Goal: Task Accomplishment & Management: Use online tool/utility

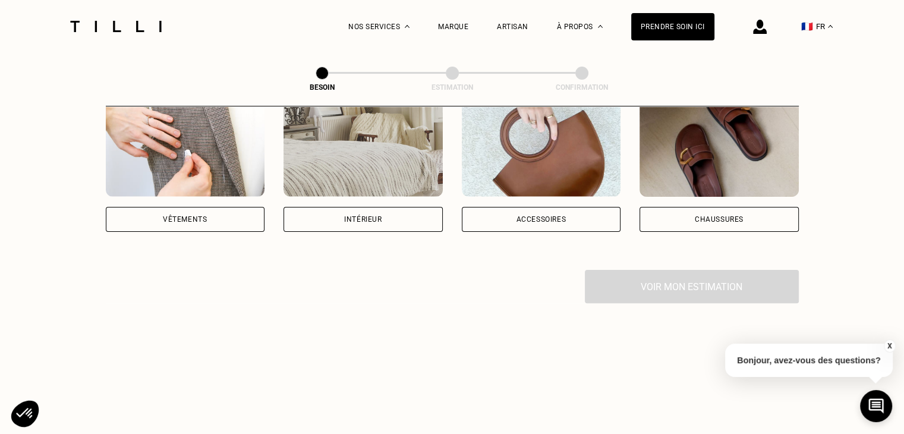
scroll to position [119, 0]
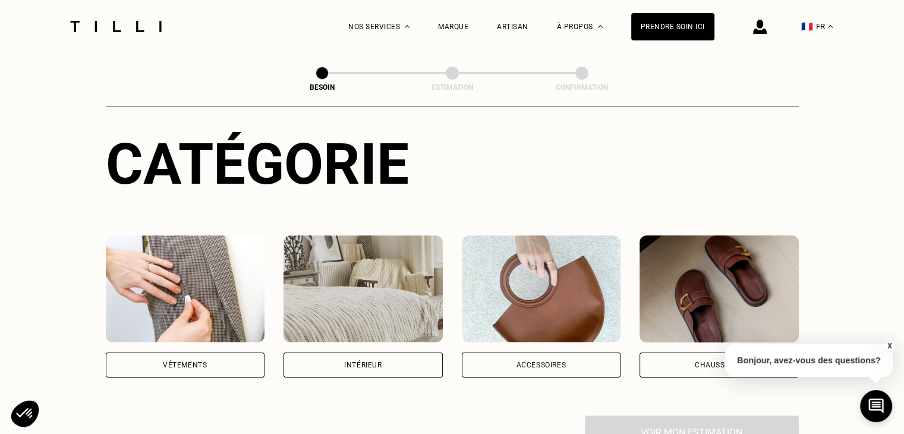
click at [193, 291] on img at bounding box center [185, 288] width 159 height 107
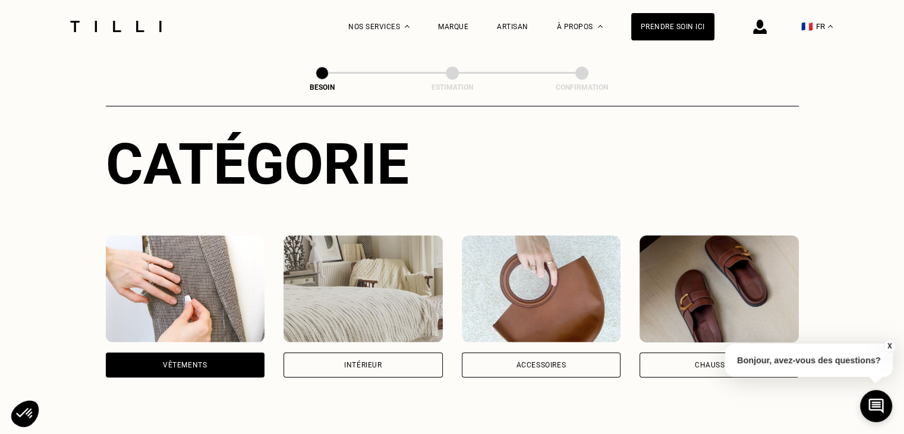
click at [202, 321] on img at bounding box center [185, 288] width 159 height 107
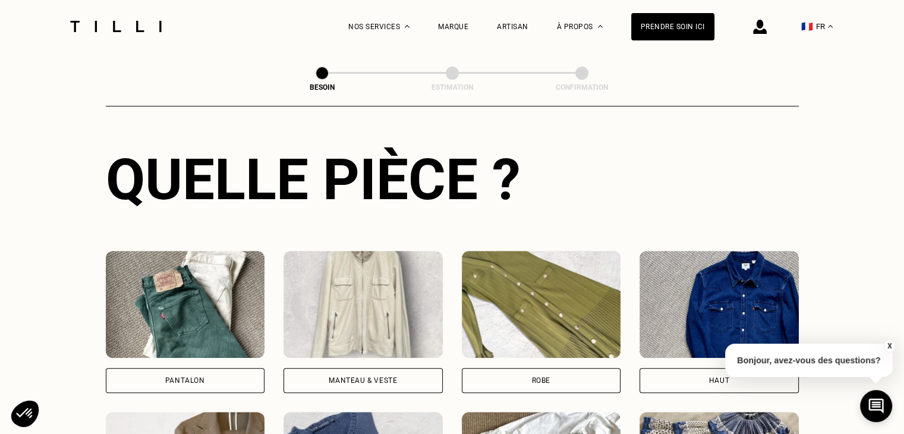
scroll to position [447, 0]
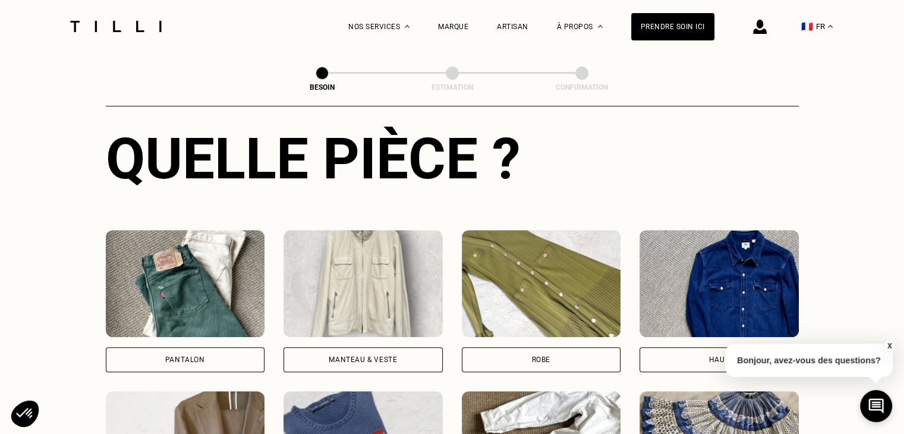
click at [206, 347] on div "Pantalon" at bounding box center [185, 359] width 159 height 25
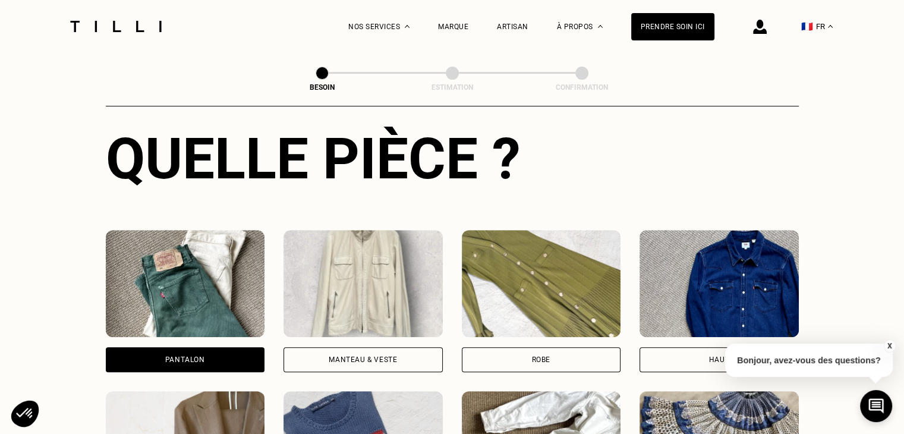
click at [207, 347] on div "Pantalon" at bounding box center [185, 359] width 159 height 25
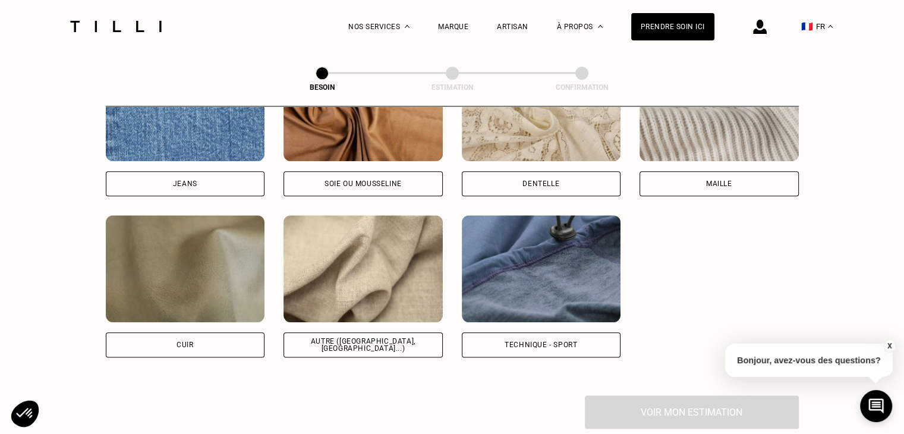
scroll to position [1271, 0]
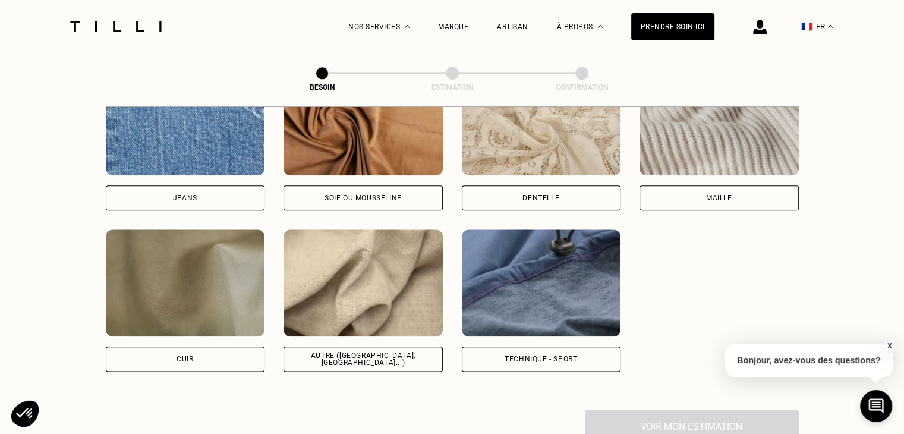
click at [397, 279] on img at bounding box center [362, 282] width 159 height 107
select select "FR"
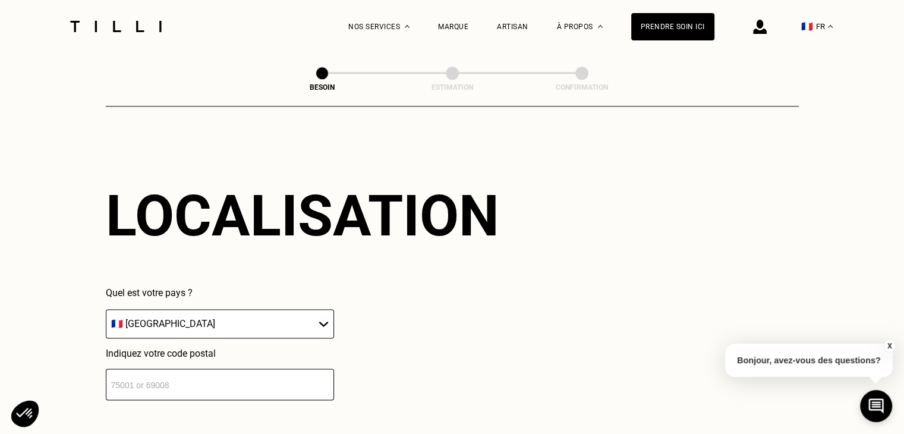
scroll to position [1596, 0]
click at [184, 394] on div "Localisation Quel est votre pays ? 🇩🇪 [GEOGRAPHIC_DATA] 🇦🇹 [GEOGRAPHIC_DATA] 🇧🇪…" at bounding box center [452, 291] width 693 height 294
click at [194, 379] on input "number" at bounding box center [220, 383] width 228 height 31
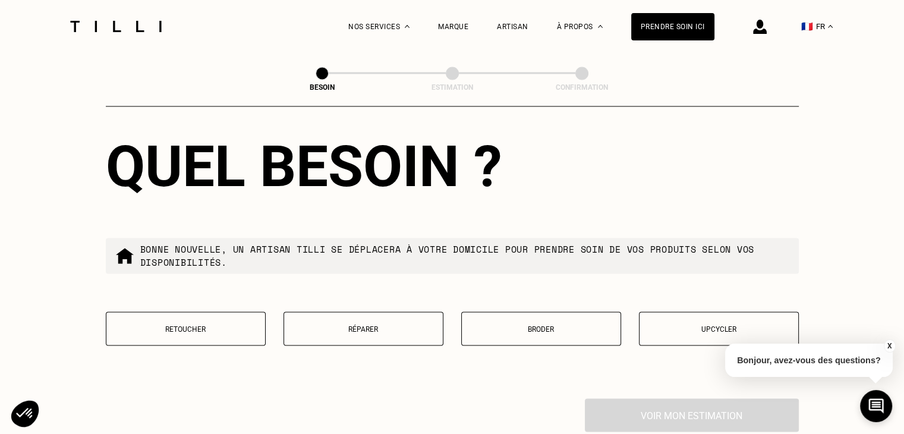
scroll to position [2070, 0]
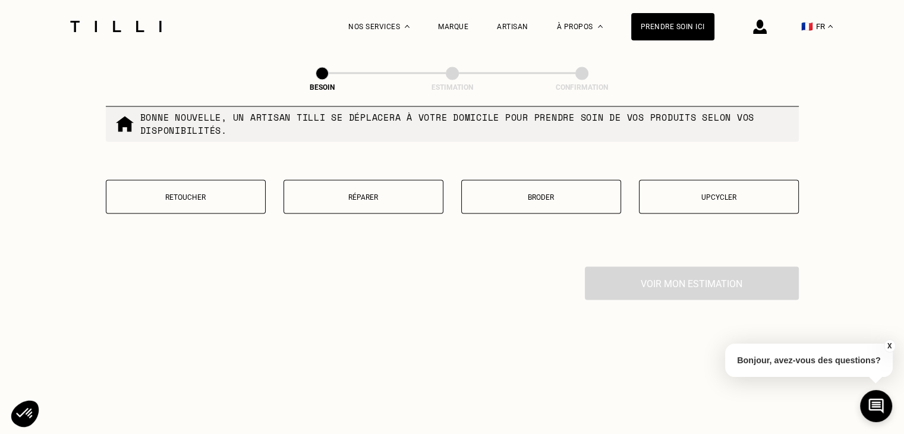
type input "33000"
click at [223, 193] on p "Retoucher" at bounding box center [185, 197] width 147 height 8
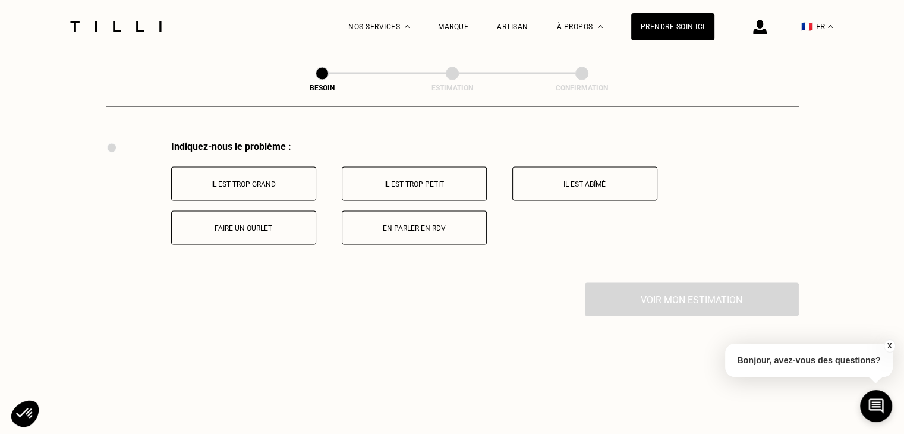
scroll to position [2197, 0]
click at [239, 157] on div "Indiquez-nous le problème : Il est trop grand Il est trop petit Il est abîmé Fa…" at bounding box center [485, 192] width 628 height 104
click at [250, 169] on button "Il est trop grand" at bounding box center [243, 183] width 145 height 34
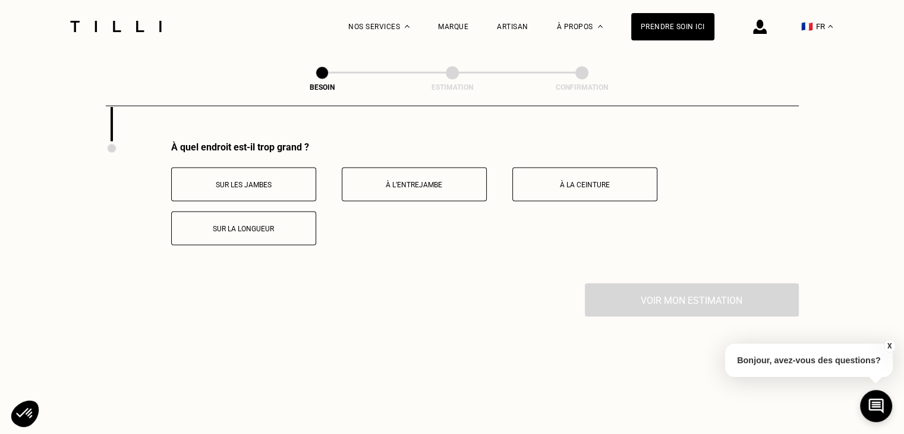
scroll to position [2339, 0]
click at [406, 187] on button "À l’entrejambe" at bounding box center [414, 183] width 145 height 34
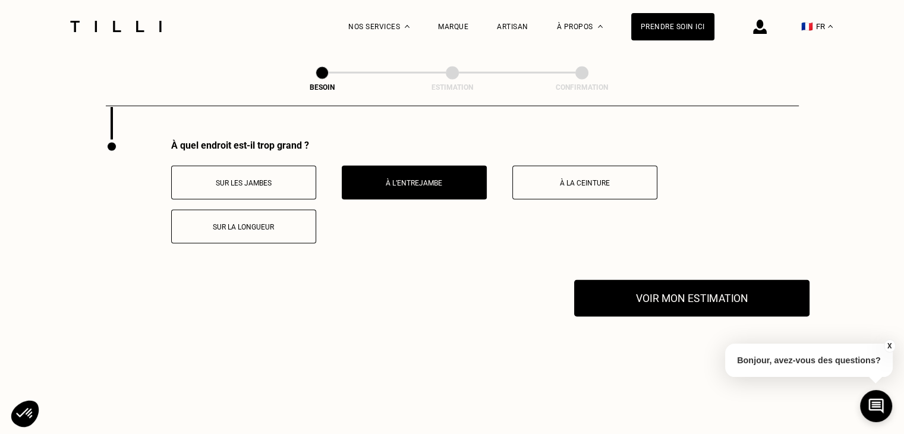
click at [739, 300] on button "Voir mon estimation" at bounding box center [691, 298] width 235 height 37
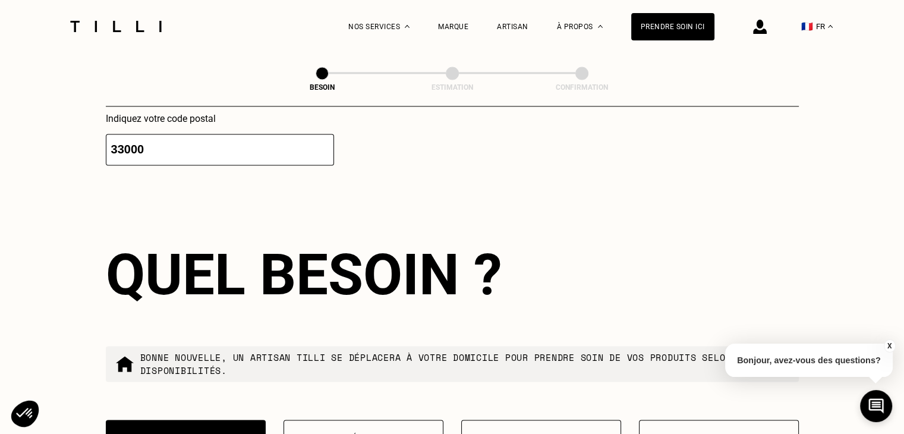
scroll to position [1804, 0]
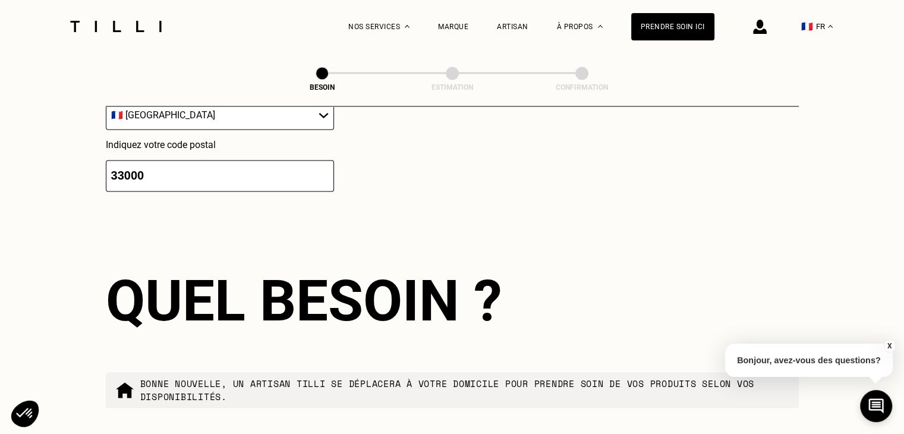
click at [103, 5] on div at bounding box center [116, 26] width 100 height 53
click at [108, 22] on img at bounding box center [116, 26] width 100 height 11
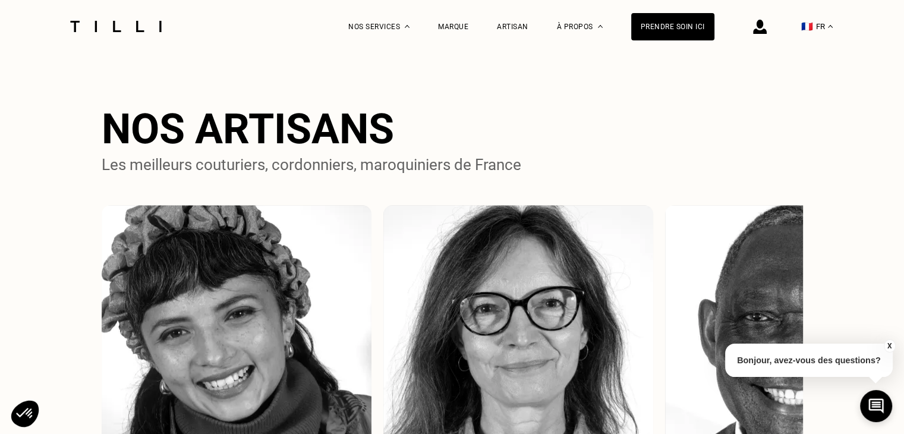
scroll to position [780, 0]
